Goal: Task Accomplishment & Management: Manage account settings

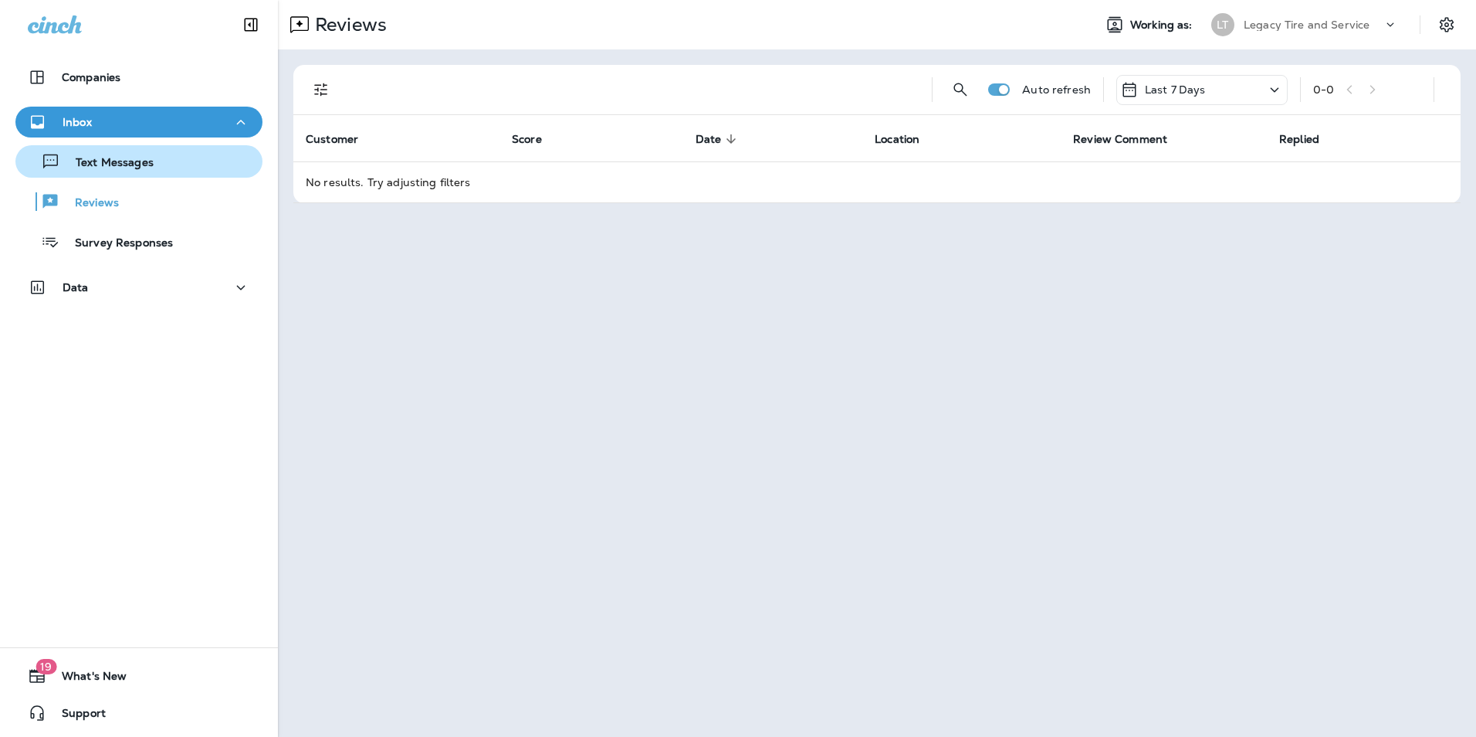
click at [113, 162] on p "Text Messages" at bounding box center [106, 163] width 93 height 15
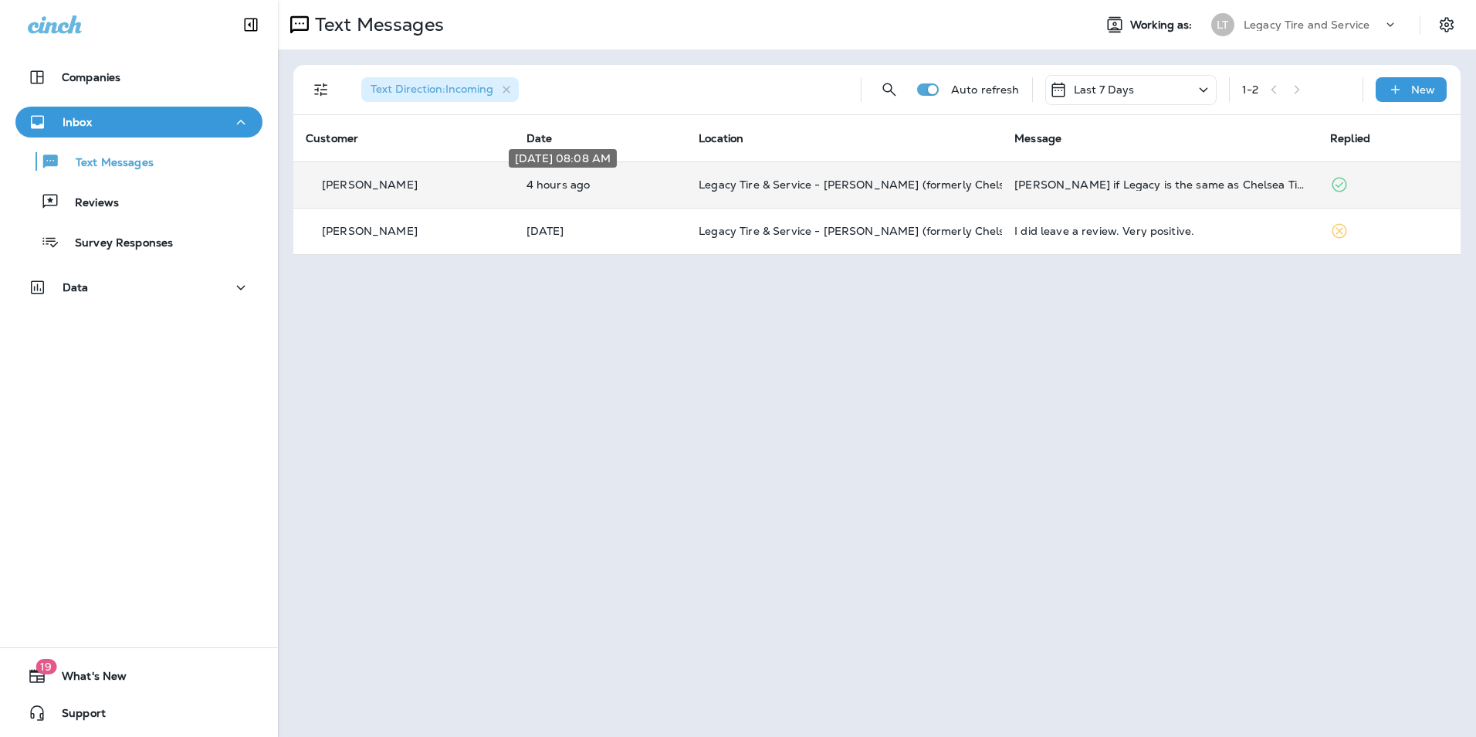
click at [622, 188] on p "4 hours ago" at bounding box center [600, 184] width 147 height 12
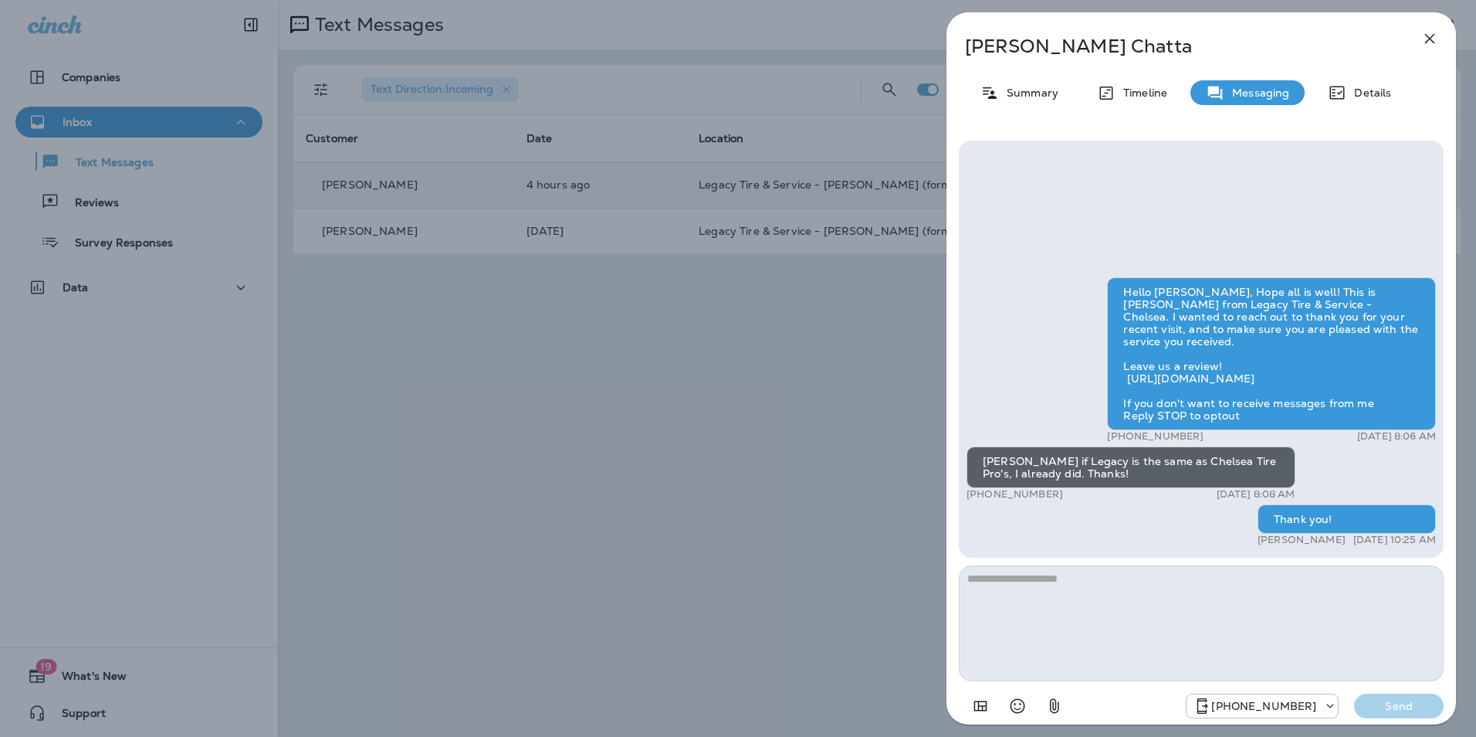
click at [1422, 40] on icon "button" at bounding box center [1430, 38] width 19 height 19
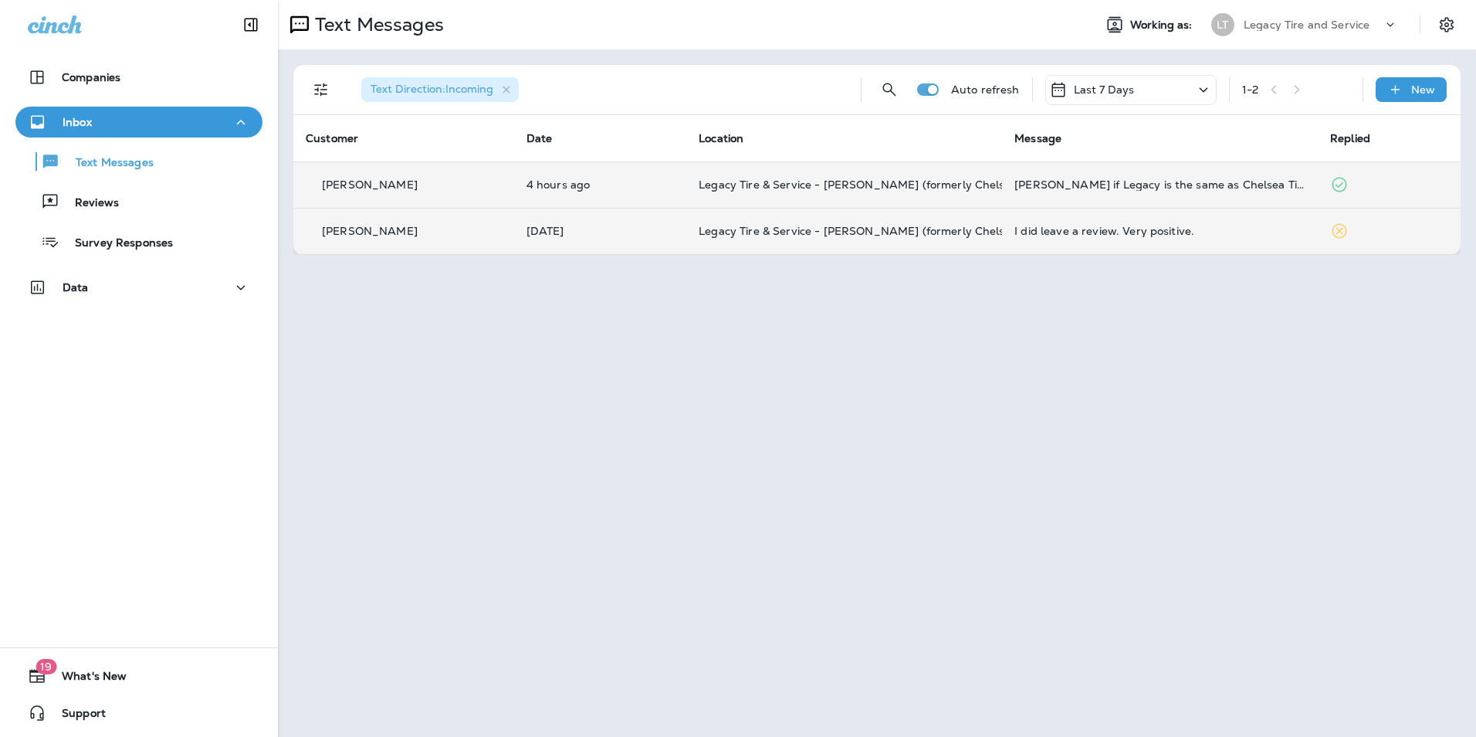
click at [571, 239] on td "[DATE]" at bounding box center [600, 231] width 172 height 46
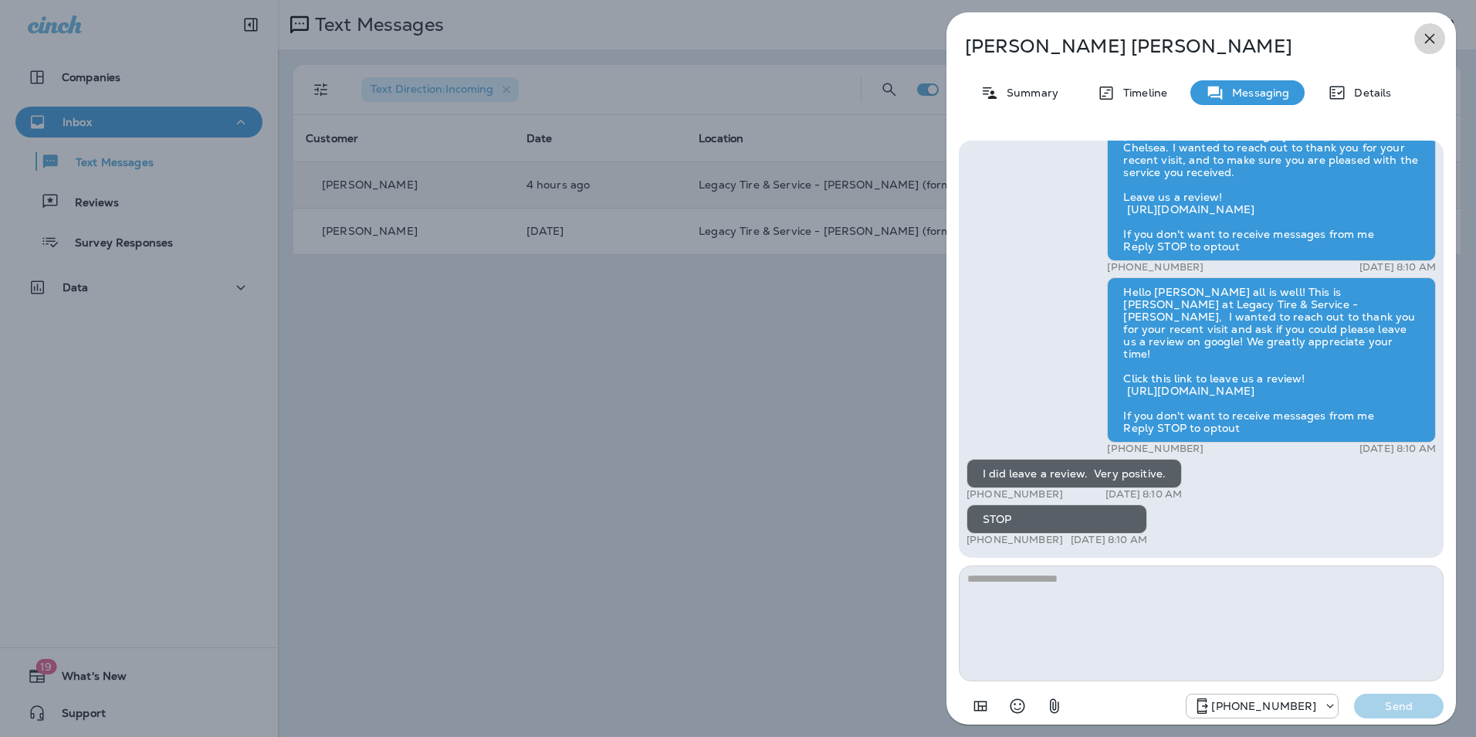
click at [1435, 39] on icon "button" at bounding box center [1430, 38] width 19 height 19
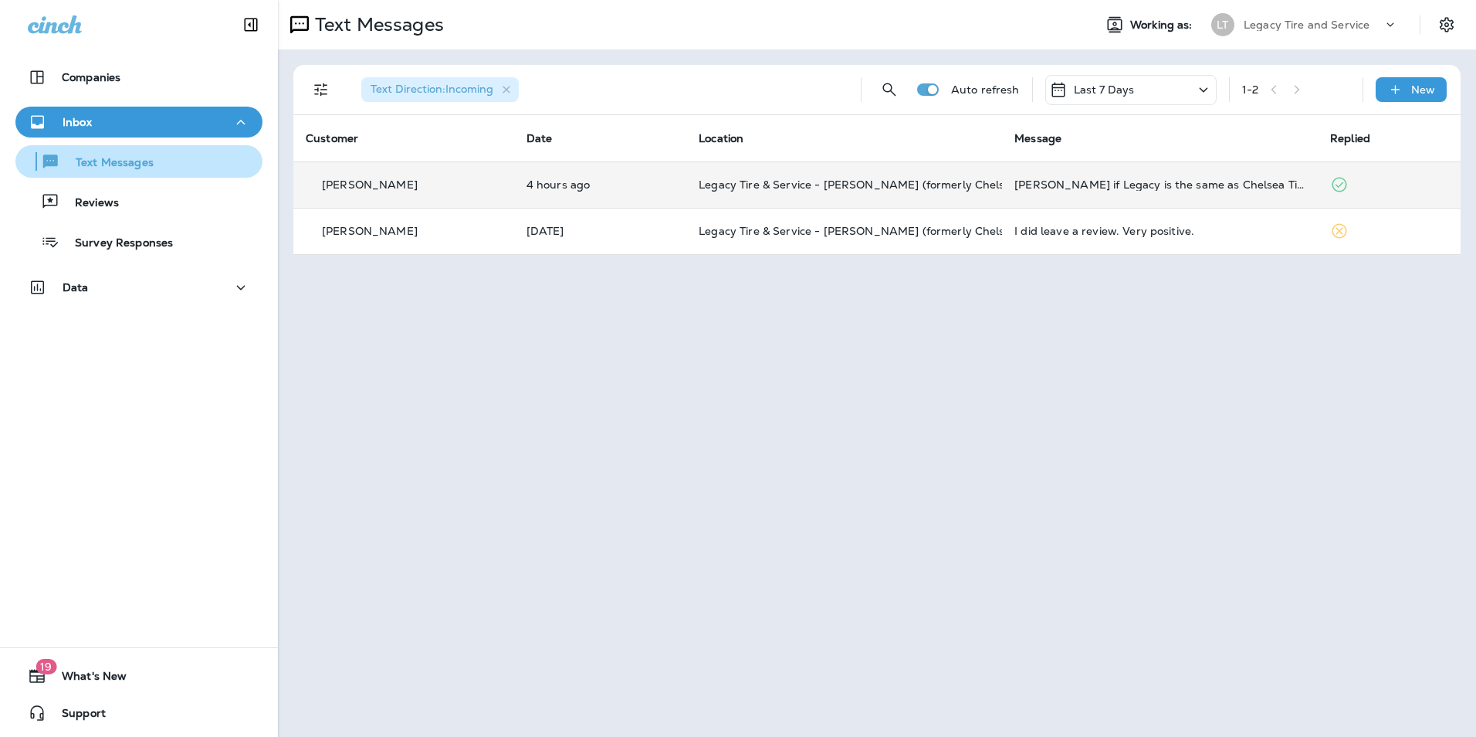
click at [98, 162] on p "Text Messages" at bounding box center [106, 163] width 93 height 15
